Goal: Go to known website: Access a specific website the user already knows

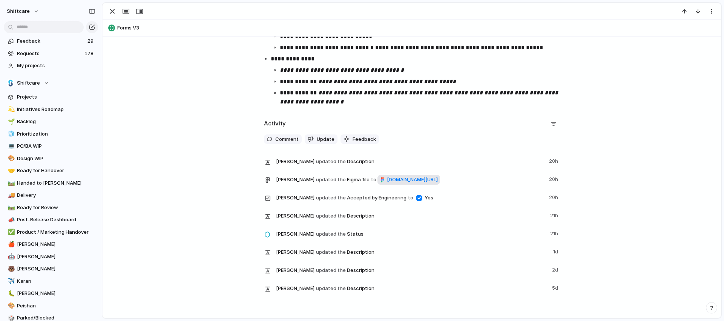
scroll to position [935, 0]
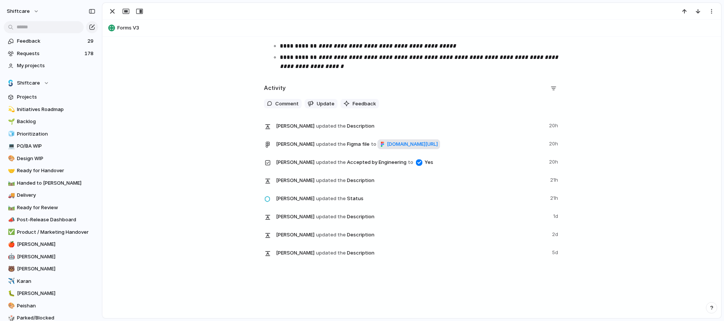
click at [391, 141] on span "[DOMAIN_NAME][URL]" at bounding box center [412, 144] width 51 height 8
